Goal: Information Seeking & Learning: Learn about a topic

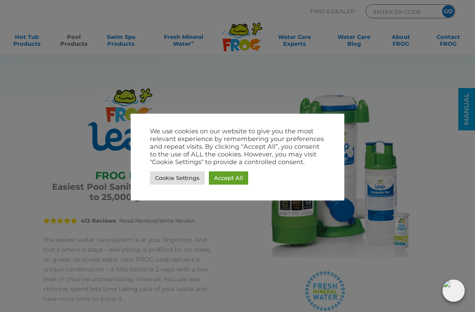
click at [220, 178] on link "Accept All" at bounding box center [228, 177] width 39 height 13
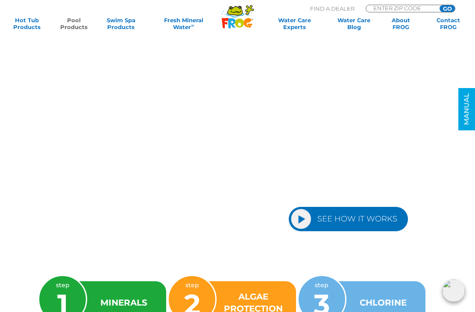
scroll to position [1005, 0]
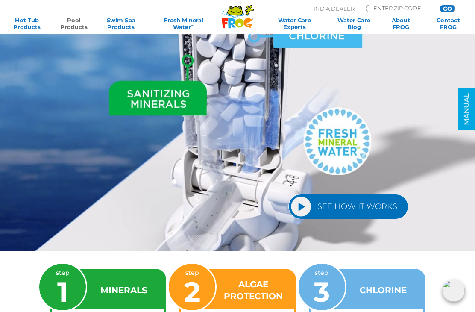
click at [40, 251] on img at bounding box center [237, 118] width 475 height 265
click at [385, 206] on link "SEE HOW IT WORKS" at bounding box center [349, 206] width 120 height 25
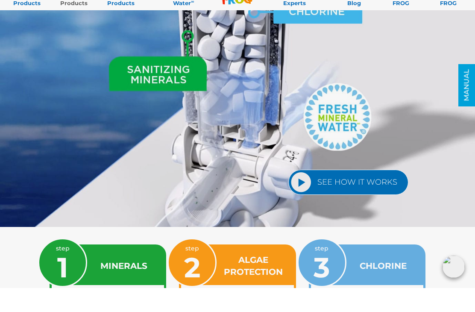
scroll to position [1031, 0]
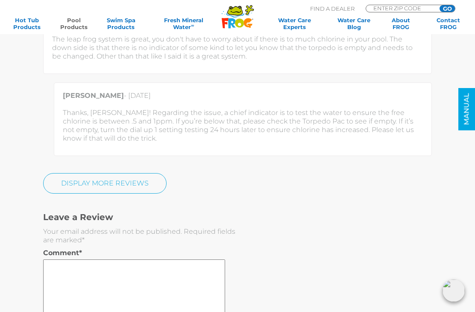
scroll to position [2164, 0]
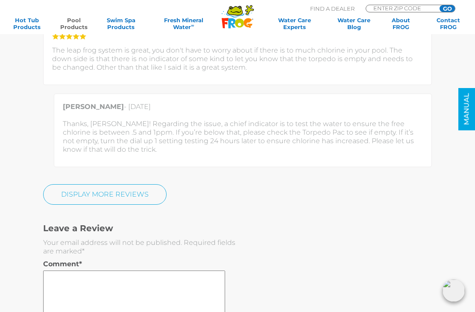
click at [56, 191] on link "Display More Reviews" at bounding box center [105, 194] width 124 height 21
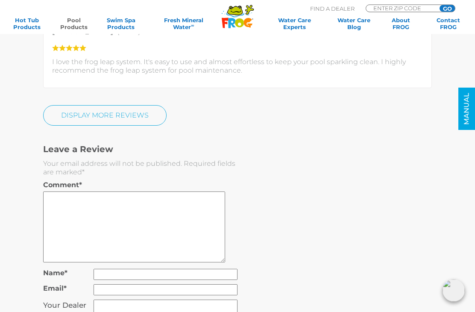
scroll to position [2643, 0]
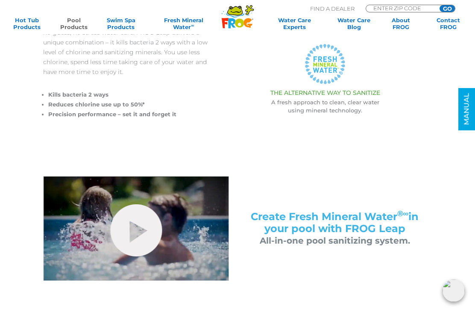
scroll to position [265, 0]
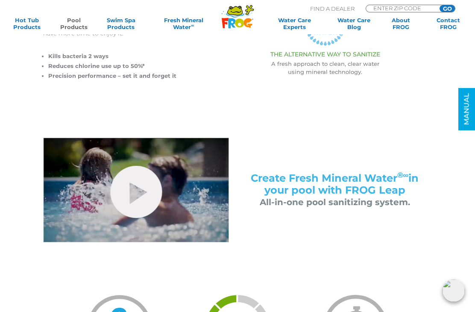
click at [134, 187] on link "hide-me" at bounding box center [136, 192] width 52 height 52
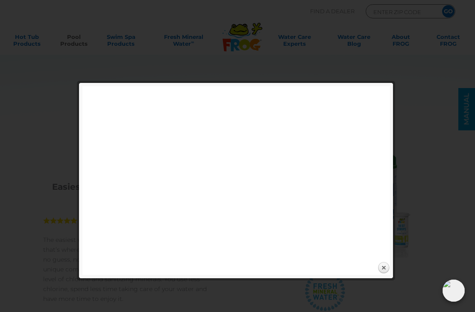
scroll to position [291, 0]
